Goal: Information Seeking & Learning: Learn about a topic

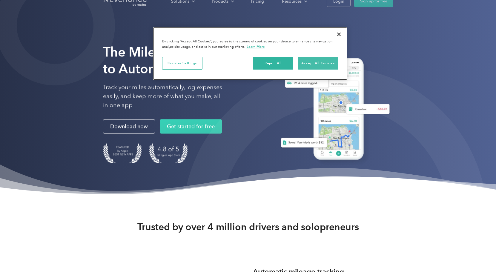
click at [317, 64] on button "Accept All Cookies" at bounding box center [318, 63] width 40 height 13
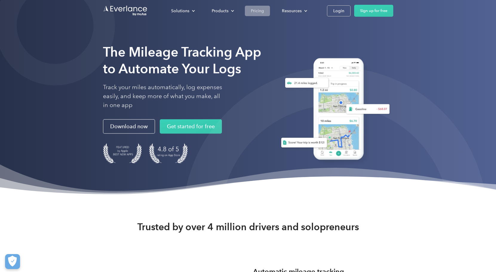
click at [259, 7] on link "Pricing" at bounding box center [257, 11] width 25 height 10
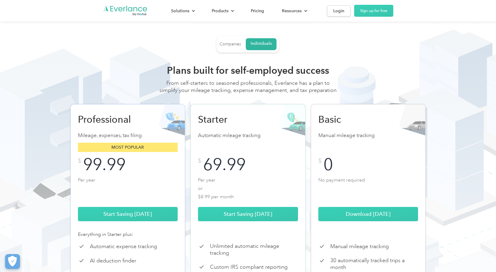
click at [231, 42] on div "Companies" at bounding box center [231, 44] width 22 height 5
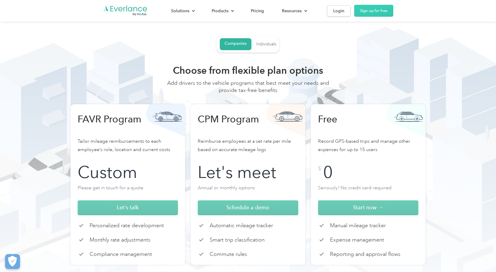
click at [261, 44] on div "Individuals" at bounding box center [266, 44] width 20 height 5
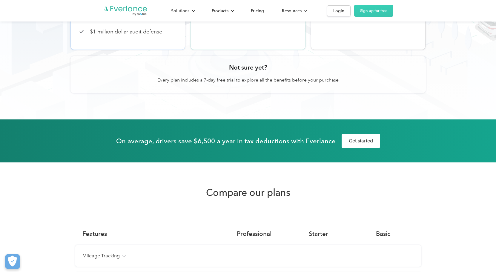
scroll to position [431, 0]
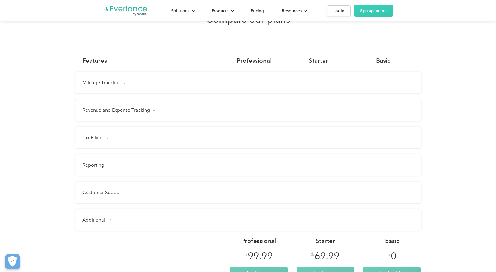
click at [128, 86] on div "Mileage Tracking" at bounding box center [248, 82] width 332 height 7
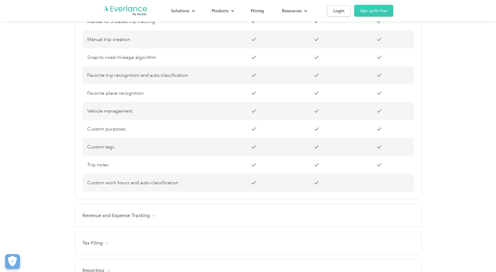
scroll to position [594, 0]
